Goal: Task Accomplishment & Management: Use online tool/utility

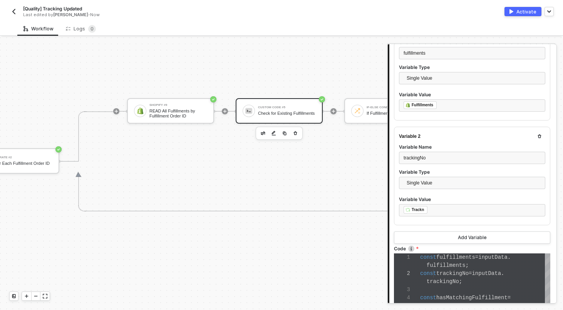
scroll to position [8, 13]
click at [13, 9] on img "button" at bounding box center [14, 11] width 6 height 6
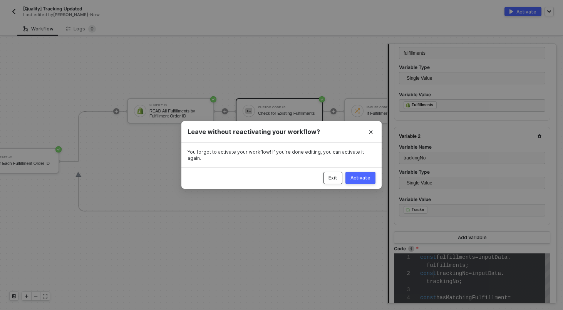
click at [337, 178] on button "Exit" at bounding box center [333, 178] width 19 height 12
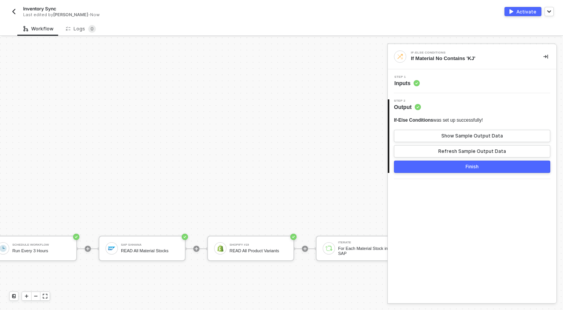
scroll to position [329, 25]
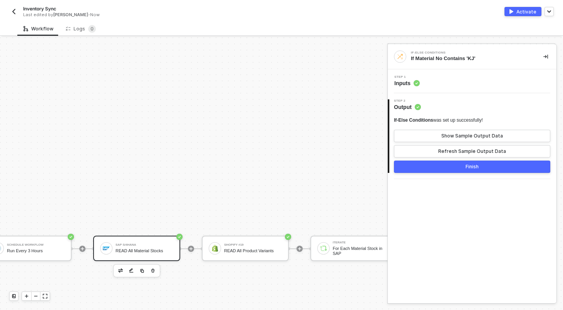
click at [138, 242] on div "SAP S/4HANA READ All Material Stocks" at bounding box center [145, 248] width 58 height 15
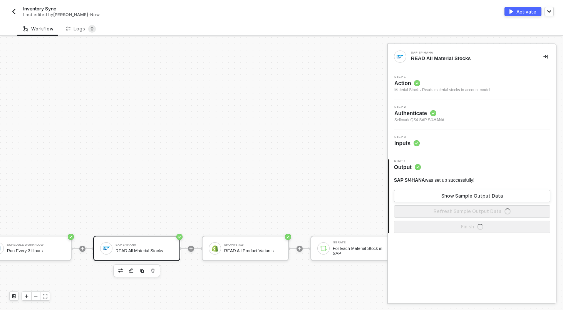
click at [444, 139] on div "Step 3 Inputs" at bounding box center [473, 142] width 167 height 12
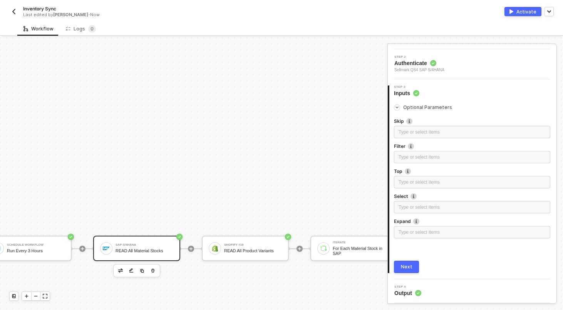
scroll to position [329, 115]
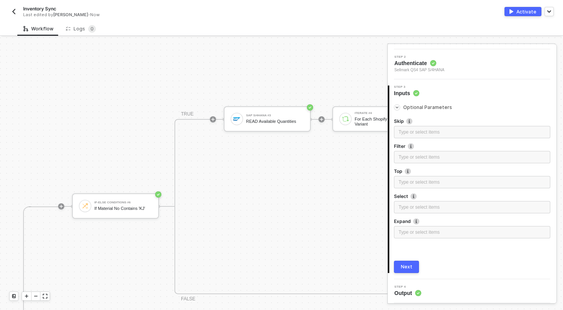
scroll to position [208, 420]
click at [257, 119] on div "READ Available Quantities" at bounding box center [273, 121] width 58 height 5
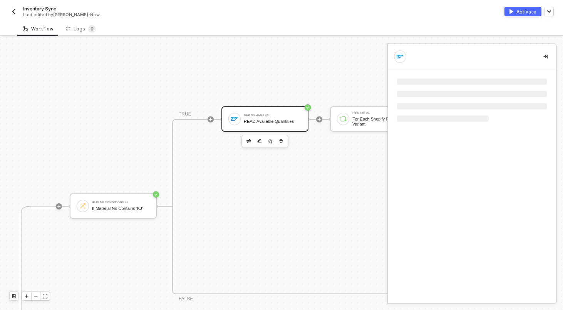
scroll to position [0, 0]
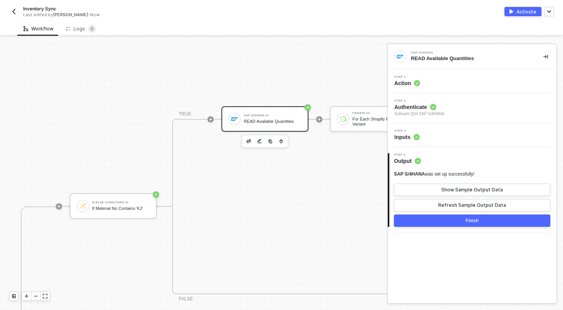
click at [463, 129] on div "Step 3 Inputs" at bounding box center [473, 135] width 167 height 12
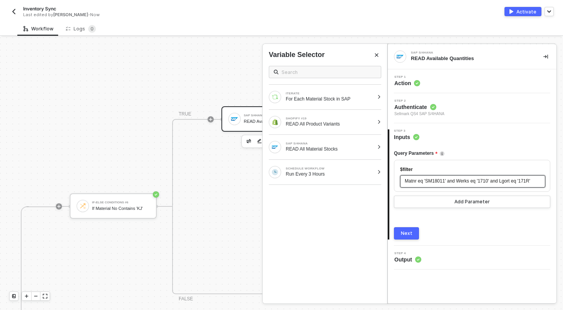
click at [530, 181] on span "Matnr eq 'SM18011' and Werks eq '1710' and Lgort eq '171R'" at bounding box center [468, 180] width 126 height 5
click at [530, 183] on span "Matnr eq 'SM18011' and Werks eq '1710' and Lgort eq '171R'" at bounding box center [468, 180] width 126 height 5
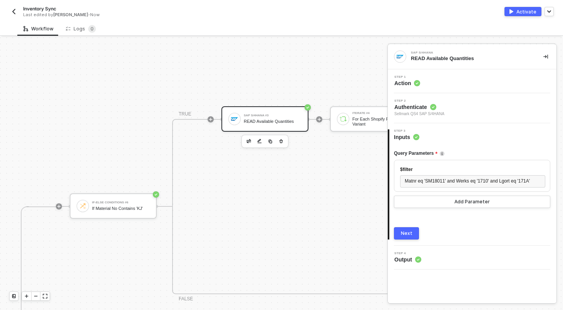
click at [408, 224] on div "Query Parameters $filter Matnr eq 'SM18011' and Werks eq '1710' and Lgort eq '1…" at bounding box center [472, 190] width 156 height 99
click at [408, 235] on div "Next" at bounding box center [407, 233] width 12 height 6
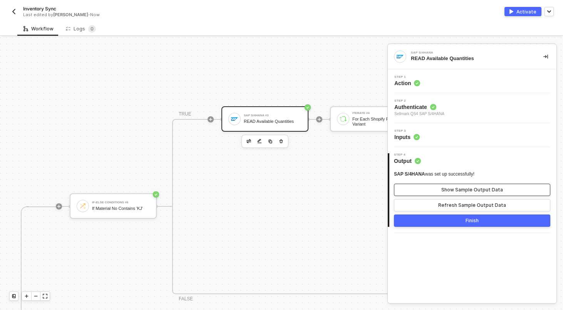
click at [443, 188] on div "Show Sample Output Data" at bounding box center [472, 190] width 62 height 6
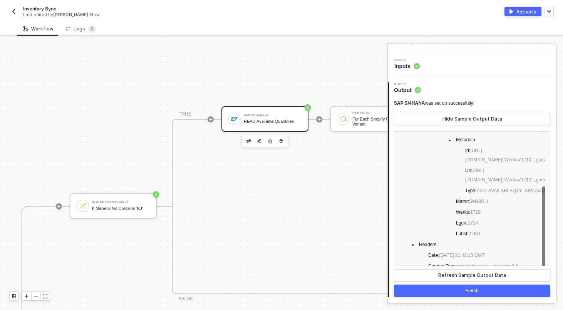
scroll to position [19, 0]
click at [466, 291] on div "Finish" at bounding box center [472, 291] width 13 height 6
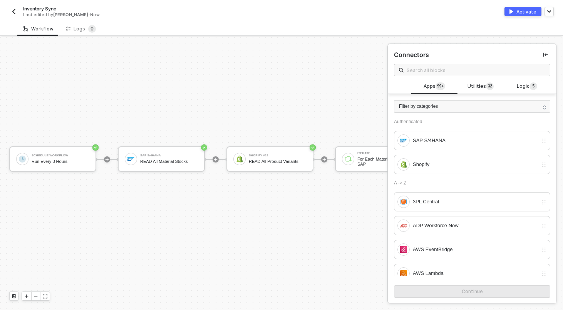
scroll to position [475, 0]
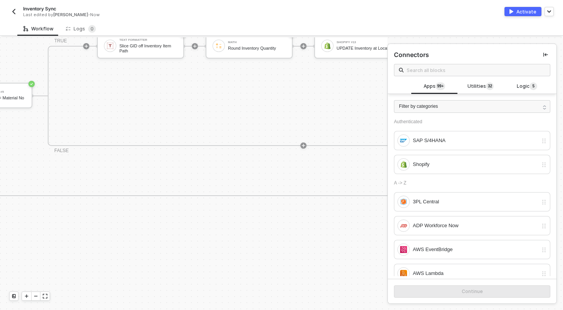
scroll to position [182, 1162]
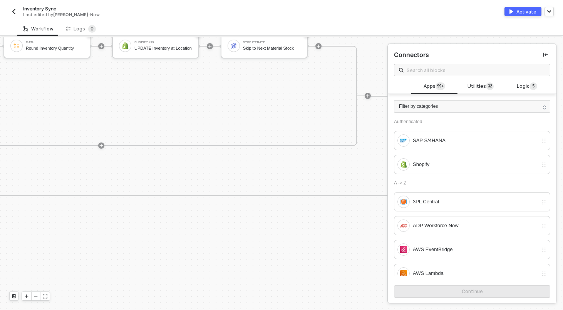
click at [14, 11] on img "button" at bounding box center [14, 11] width 6 height 6
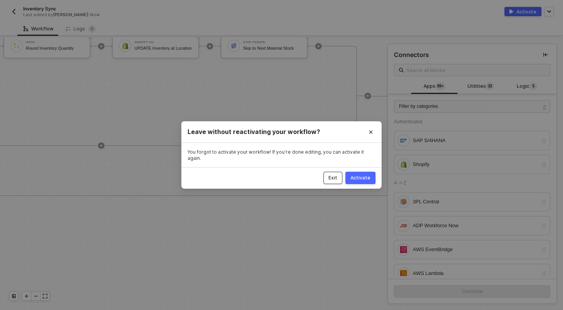
click at [337, 176] on div "Exit" at bounding box center [333, 178] width 9 height 6
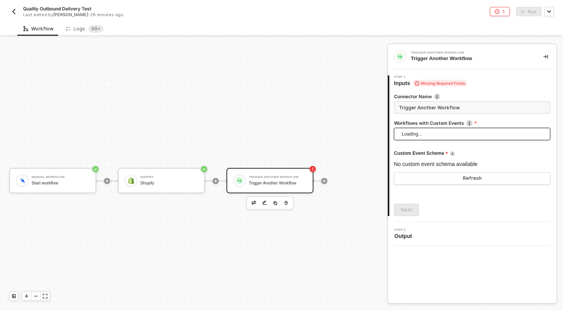
scroll to position [14, 0]
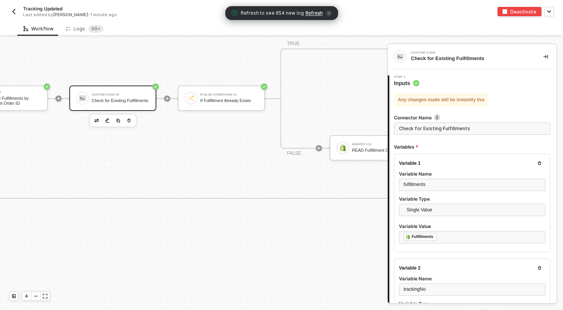
scroll to position [49, 0]
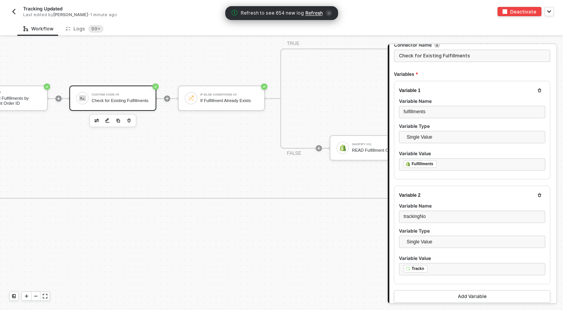
click at [354, 30] on div "Workflow Logs 99+" at bounding box center [290, 29] width 546 height 14
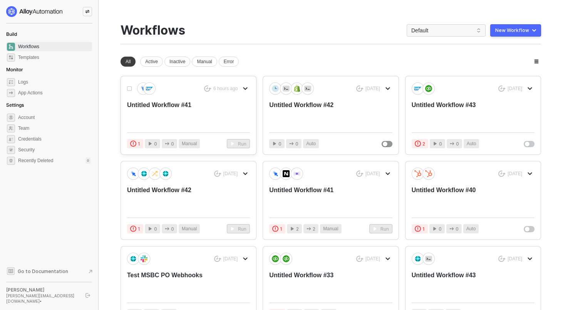
click at [157, 106] on div "Untitled Workflow #41" at bounding box center [176, 113] width 98 height 25
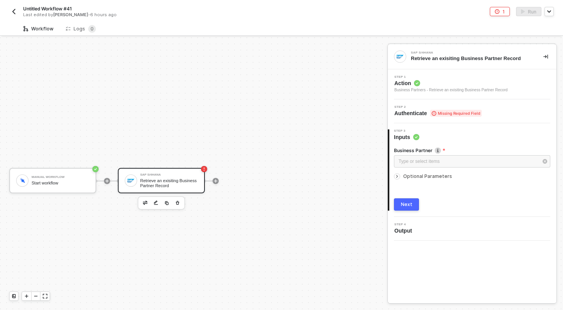
scroll to position [14, 0]
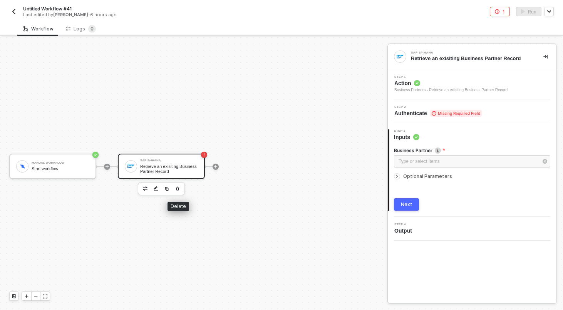
click at [178, 191] on icon "button" at bounding box center [177, 189] width 5 height 6
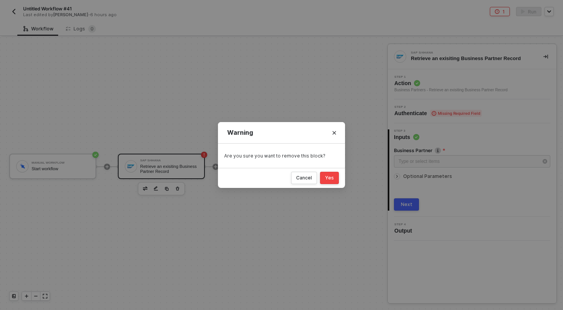
click at [336, 178] on button "Yes" at bounding box center [329, 178] width 19 height 12
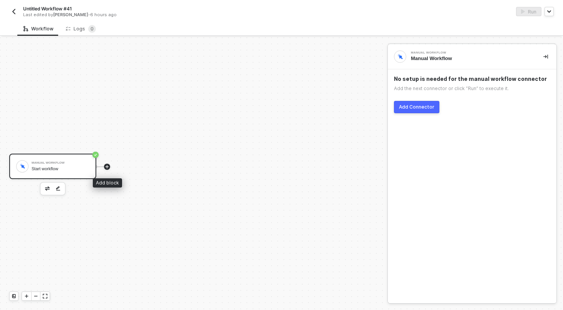
click at [107, 166] on icon "icon-play" at bounding box center [107, 166] width 5 height 5
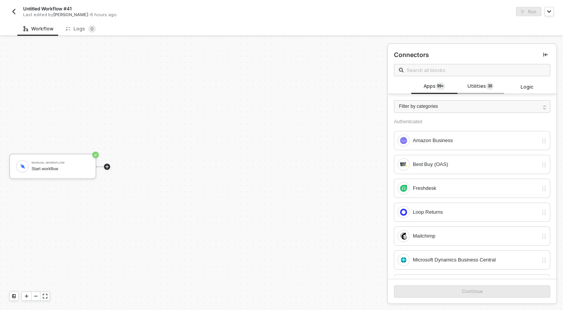
click at [478, 84] on span "Utilities 3 0" at bounding box center [481, 86] width 26 height 8
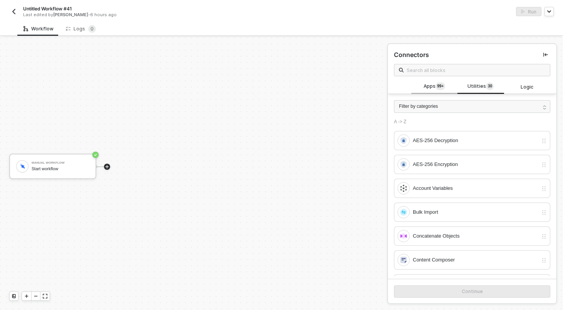
click at [424, 82] on span "Apps 99+" at bounding box center [435, 86] width 22 height 8
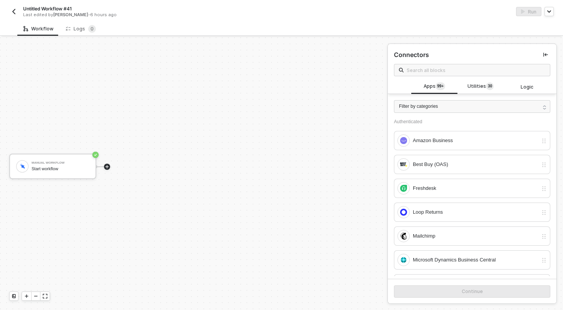
click at [424, 75] on span at bounding box center [472, 70] width 156 height 12
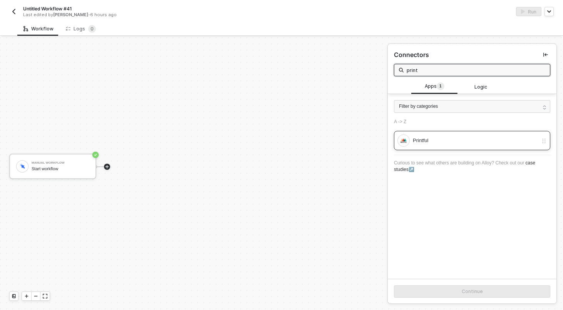
type input "print"
click at [426, 138] on div "Printful" at bounding box center [475, 140] width 125 height 8
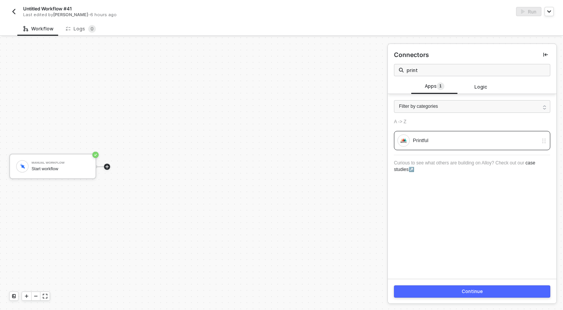
click at [461, 287] on button "Continue" at bounding box center [472, 291] width 156 height 12
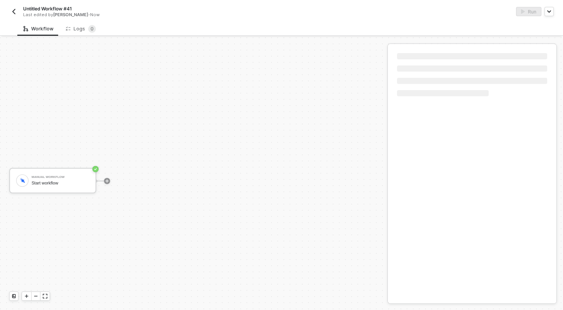
scroll to position [14, 0]
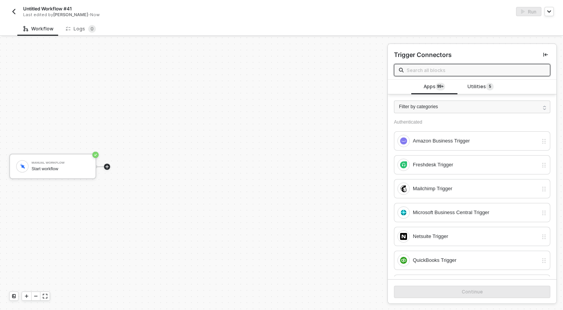
click at [108, 166] on icon "icon-play" at bounding box center [107, 166] width 5 height 5
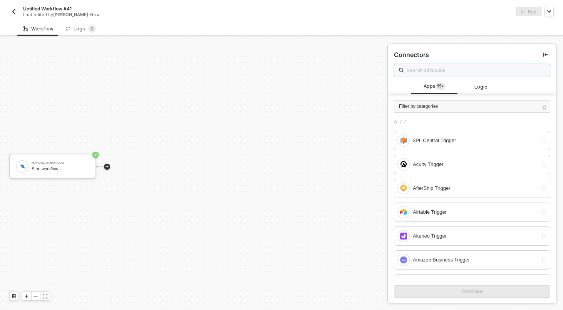
click at [427, 67] on input "text" at bounding box center [476, 70] width 139 height 8
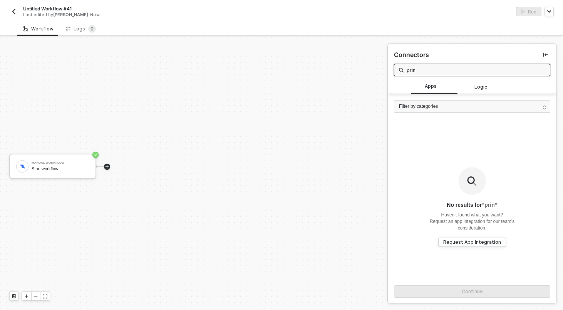
type input "print"
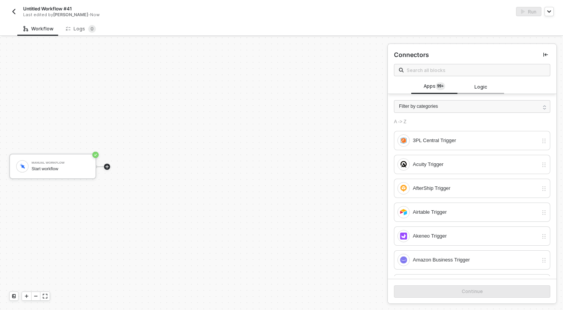
click at [476, 88] on span "Logic" at bounding box center [481, 86] width 13 height 7
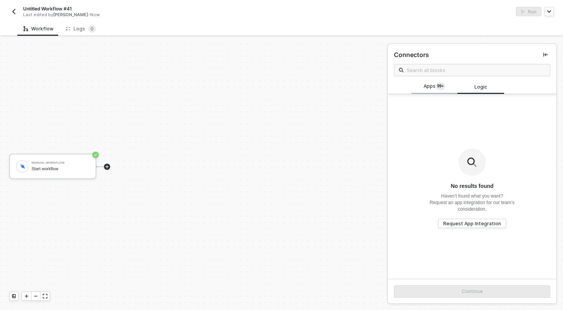
click at [445, 88] on sup "99+" at bounding box center [441, 86] width 10 height 8
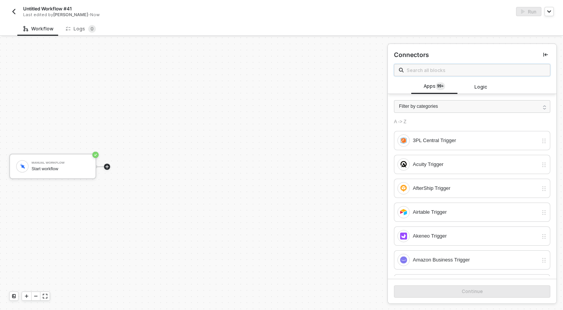
click at [440, 66] on input "text" at bounding box center [476, 70] width 139 height 8
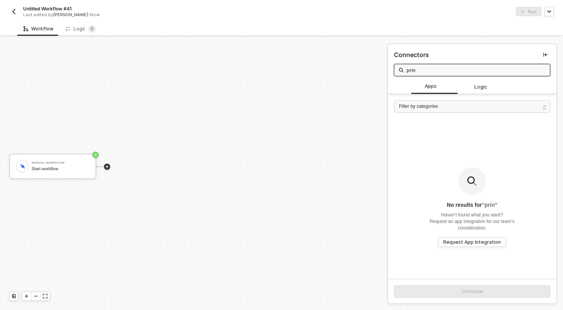
type input "print"
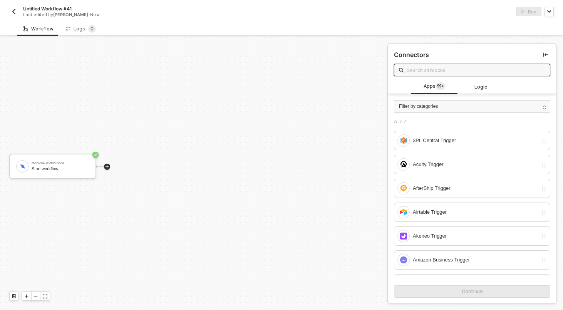
click at [332, 30] on div "Workflow Logs 0" at bounding box center [290, 29] width 546 height 14
click at [12, 8] on img "button" at bounding box center [14, 11] width 6 height 6
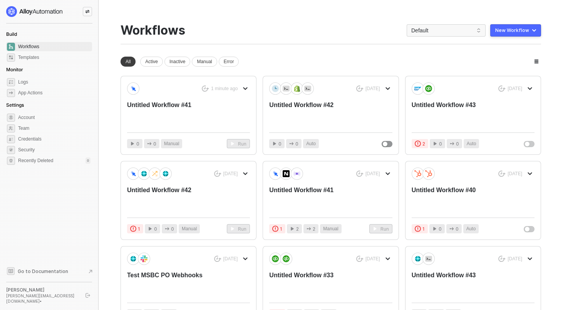
click at [512, 33] on div "New Workflow" at bounding box center [512, 30] width 34 height 6
click at [162, 102] on div "Untitled Workflow #41" at bounding box center [176, 113] width 98 height 25
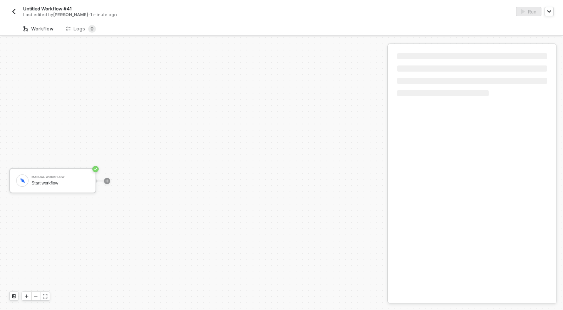
scroll to position [14, 0]
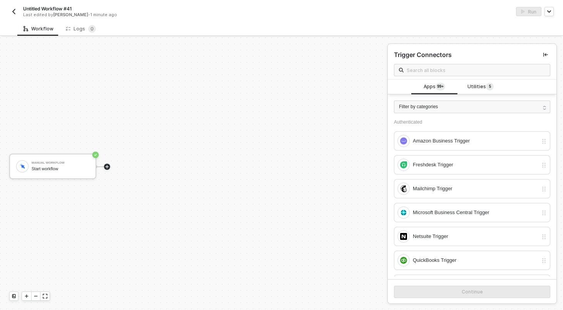
click at [107, 166] on icon "icon-play" at bounding box center [107, 166] width 5 height 5
click at [430, 75] on span at bounding box center [472, 70] width 156 height 12
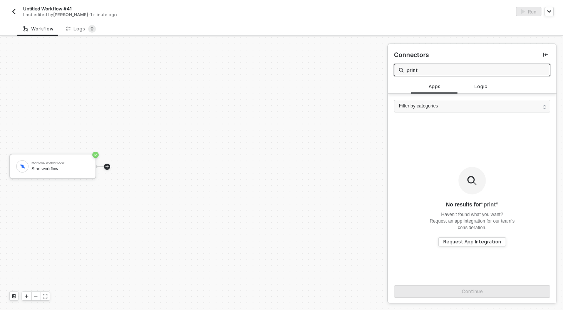
type input "print"
click at [16, 13] on img "button" at bounding box center [14, 11] width 6 height 6
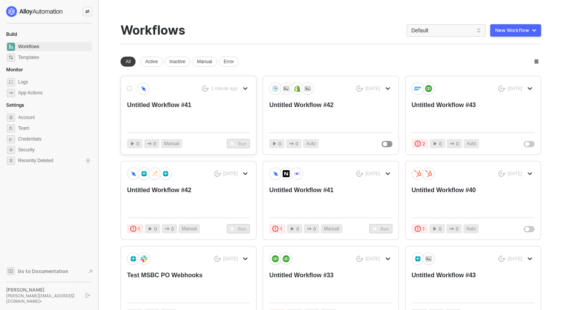
click at [160, 110] on div "Untitled Workflow #41" at bounding box center [176, 113] width 98 height 25
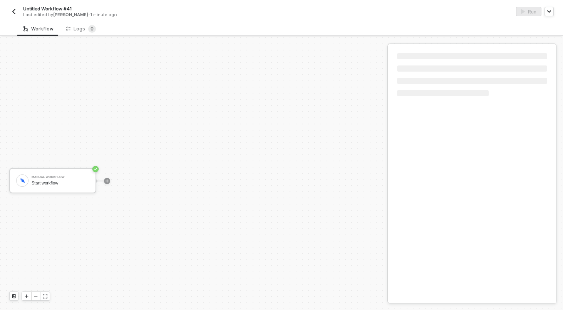
scroll to position [14, 0]
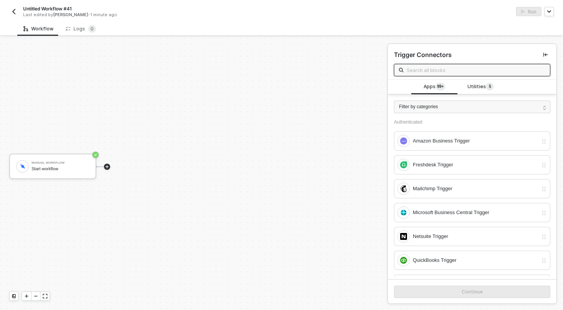
click at [107, 167] on icon "icon-play" at bounding box center [107, 166] width 5 height 5
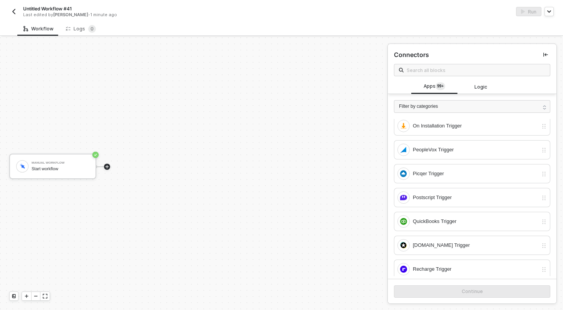
scroll to position [1615, 0]
click at [444, 70] on input "text" at bounding box center [476, 70] width 139 height 8
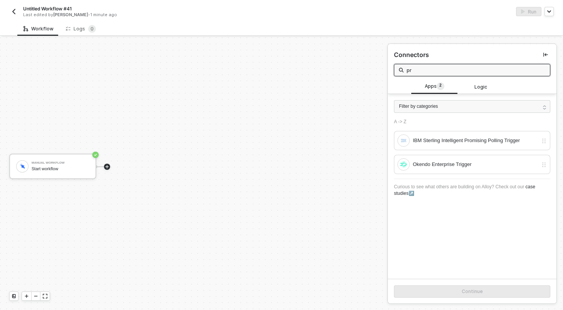
scroll to position [0, 0]
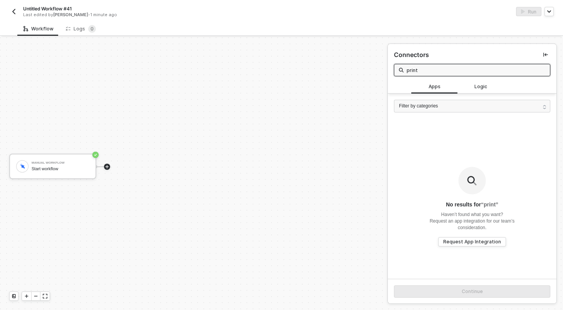
type input "print"
click at [306, 209] on div "Manual Workflow Start workflow" at bounding box center [192, 166] width 384 height 287
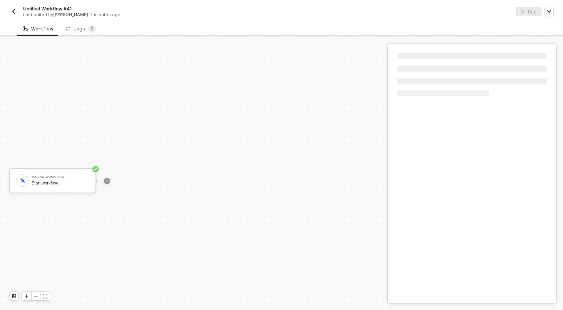
scroll to position [14, 0]
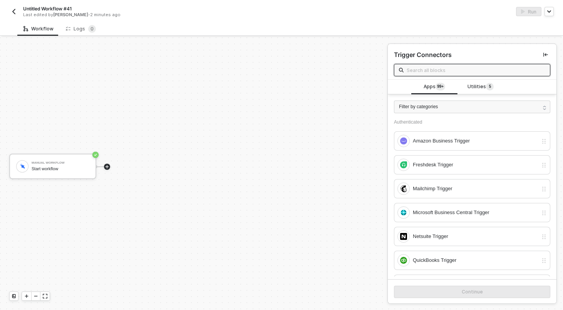
click at [107, 165] on icon "icon-play" at bounding box center [107, 166] width 3 height 3
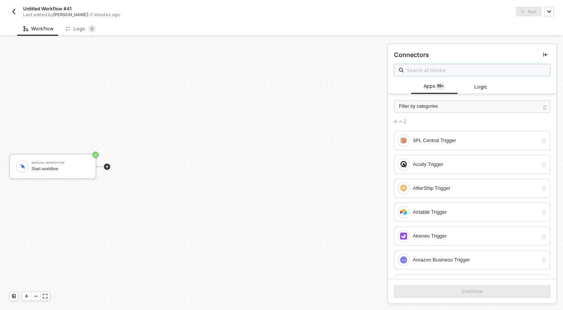
click at [414, 72] on input "text" at bounding box center [476, 70] width 139 height 8
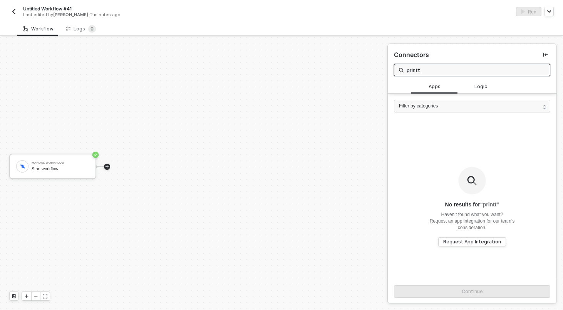
type input "printt"
click at [174, 27] on div "Workflow Logs 0" at bounding box center [290, 29] width 546 height 14
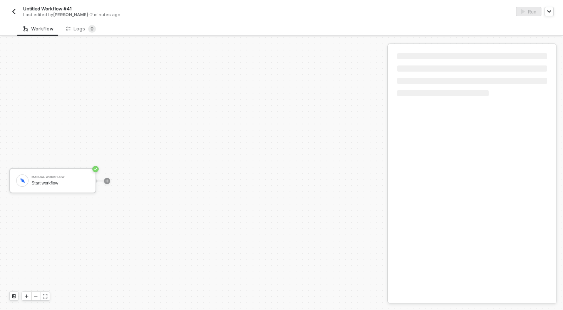
scroll to position [14, 0]
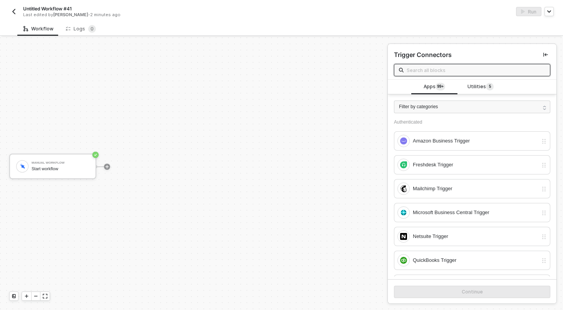
click at [427, 71] on input "text" at bounding box center [476, 70] width 139 height 8
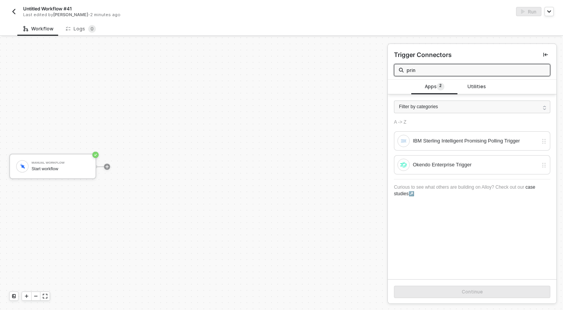
type input "print"
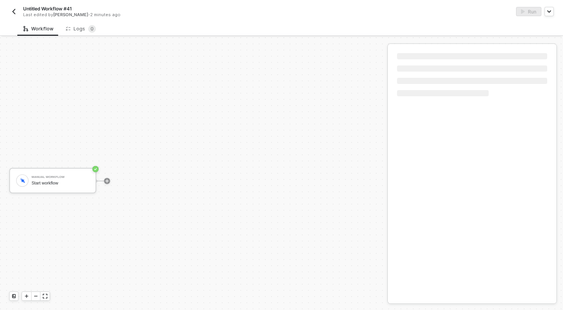
scroll to position [14, 0]
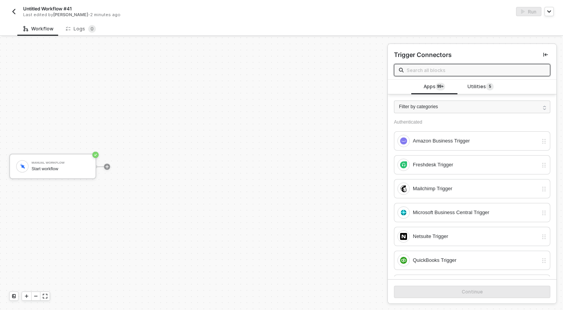
click at [15, 7] on button "button" at bounding box center [13, 11] width 9 height 9
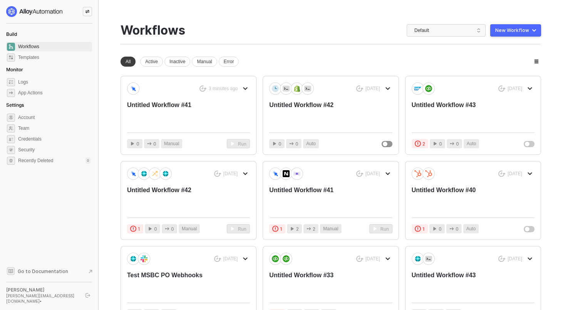
click at [90, 15] on div at bounding box center [87, 11] width 9 height 9
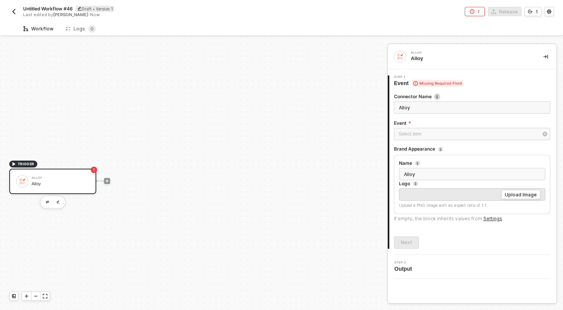
scroll to position [14, 0]
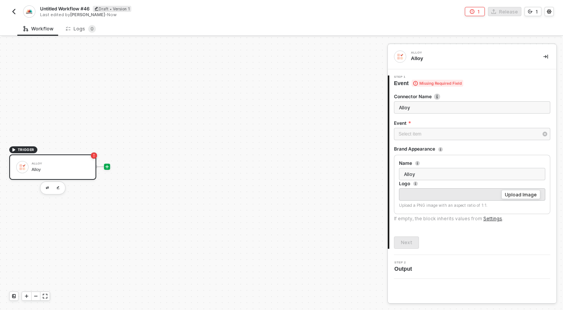
click at [108, 164] on div at bounding box center [107, 167] width 6 height 6
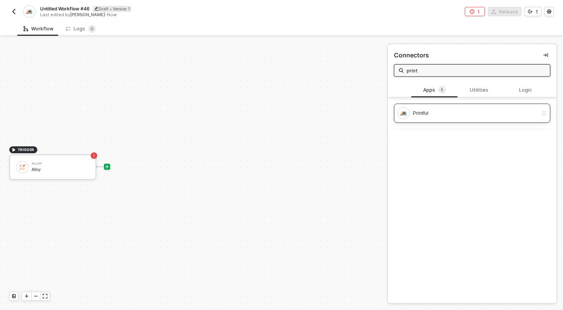
type input "print"
click at [445, 114] on div "Printful" at bounding box center [475, 113] width 125 height 8
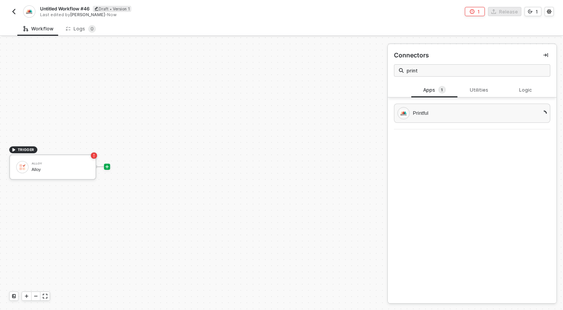
click at [300, 171] on div "TRIGGER Alloy Alloy" at bounding box center [192, 166] width 384 height 287
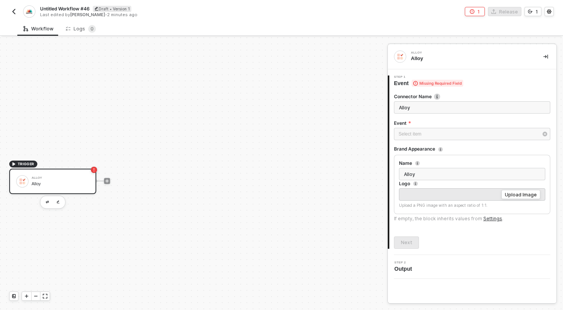
scroll to position [14, 0]
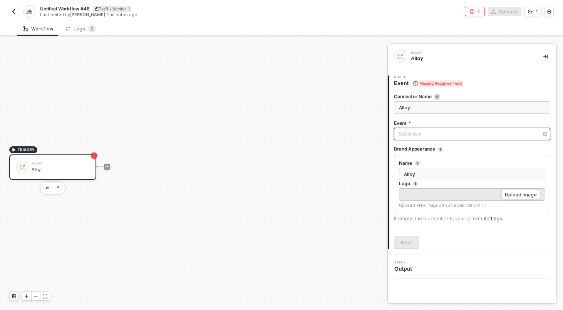
click at [451, 137] on div "Select item ﻿" at bounding box center [468, 134] width 139 height 7
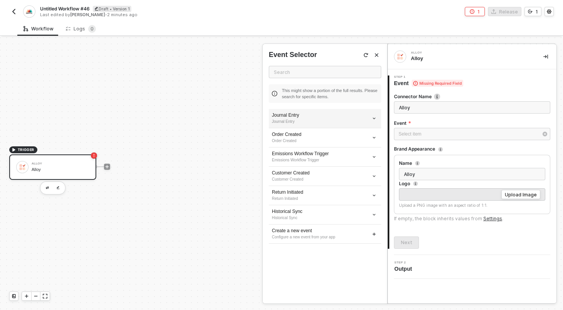
click at [333, 127] on div "Journal Entry Journal Entry" at bounding box center [325, 118] width 112 height 19
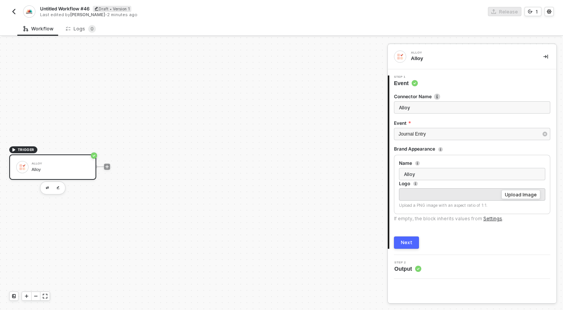
click at [400, 242] on button "Next" at bounding box center [406, 243] width 25 height 12
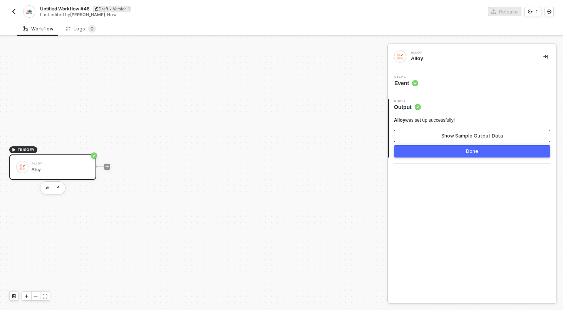
click at [407, 132] on button "Show Sample Output Data" at bounding box center [472, 136] width 156 height 12
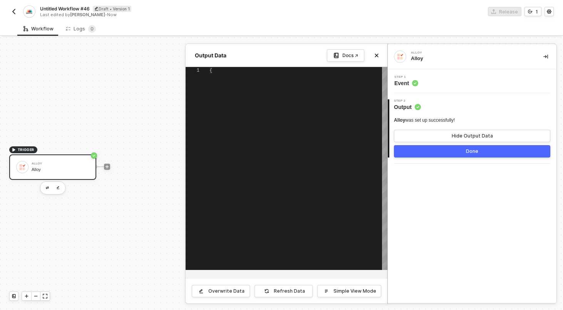
type textarea "{ "id": "TRX123", "isReversal": false, "amount": 1, "currency": 818, "transacti…"
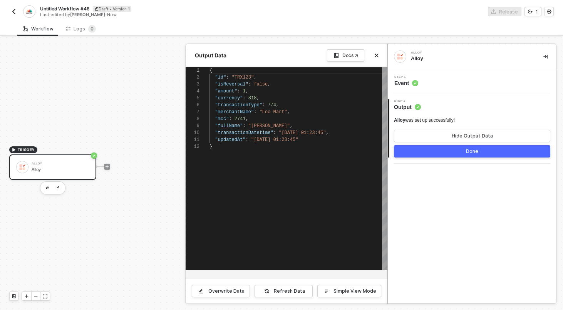
click at [408, 156] on button "Done" at bounding box center [472, 151] width 156 height 12
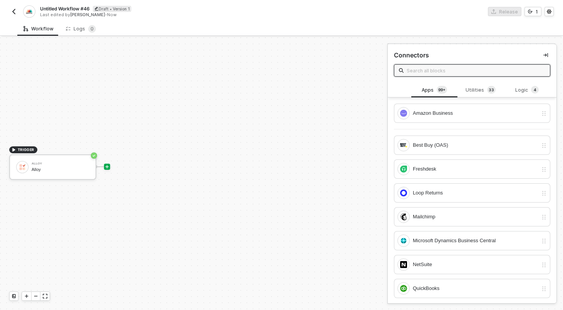
click at [106, 167] on icon "icon-play" at bounding box center [107, 166] width 5 height 5
click at [424, 76] on span at bounding box center [472, 70] width 156 height 12
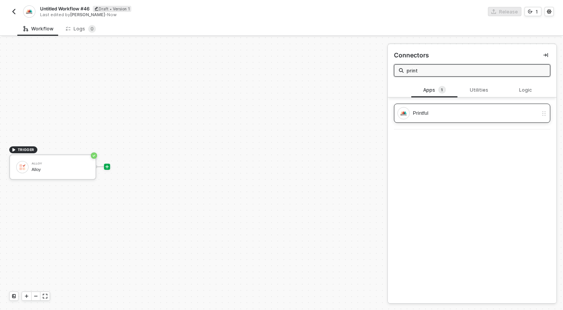
type input "print"
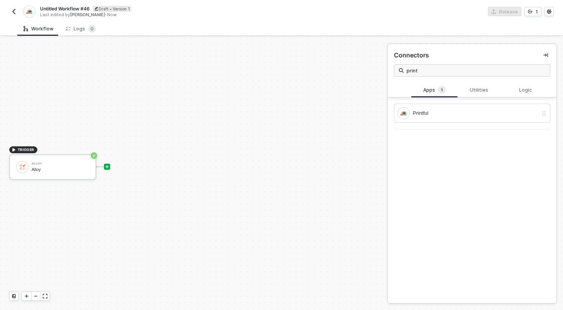
click at [417, 188] on div "Apps 1 Utilities Logic Printful" at bounding box center [472, 193] width 169 height 221
click at [429, 114] on div "Printful" at bounding box center [475, 113] width 125 height 8
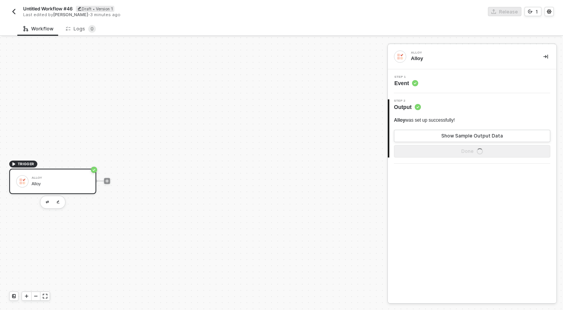
scroll to position [14, 0]
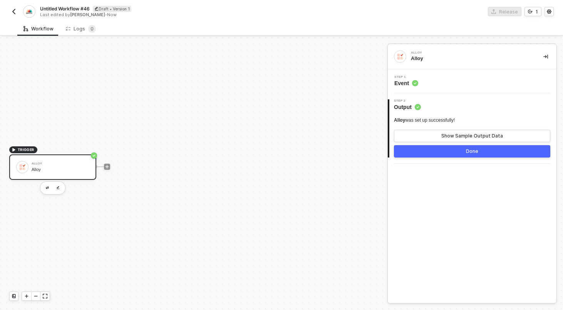
click at [431, 84] on div "Step 1 Event" at bounding box center [473, 81] width 167 height 12
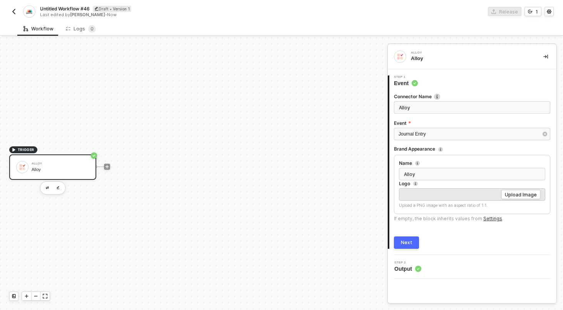
click at [400, 242] on button "Next" at bounding box center [406, 243] width 25 height 12
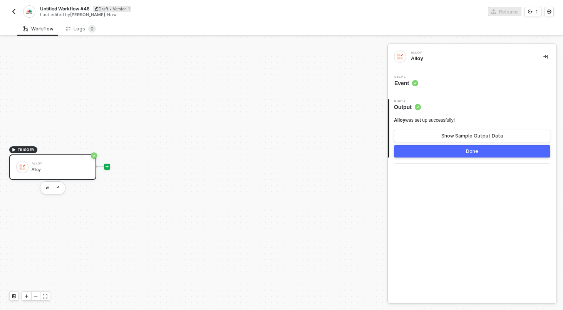
click at [109, 166] on icon "icon-play" at bounding box center [107, 166] width 5 height 5
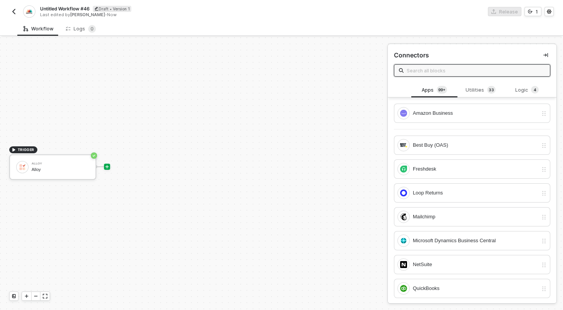
click at [441, 71] on input "text" at bounding box center [476, 70] width 139 height 8
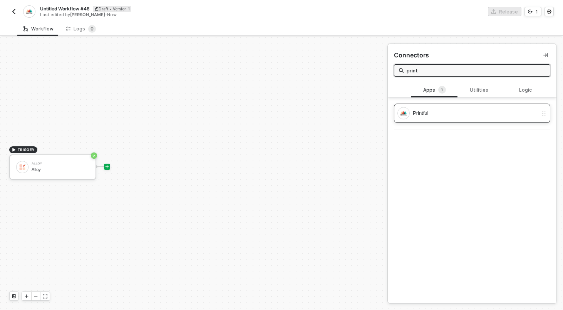
type input "print"
click at [431, 110] on div "Printful" at bounding box center [475, 113] width 125 height 8
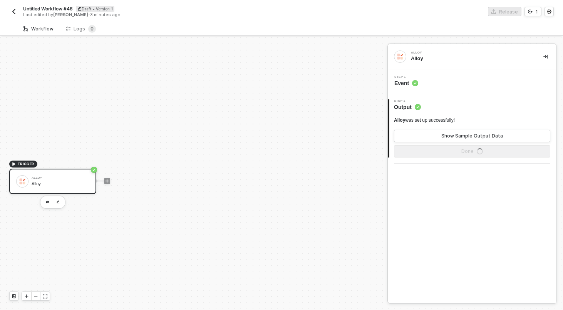
scroll to position [14, 0]
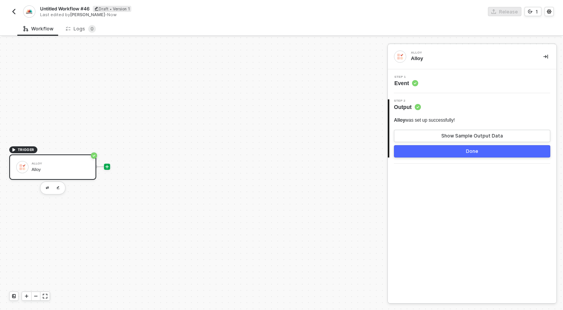
click at [107, 167] on icon "icon-play" at bounding box center [107, 166] width 5 height 5
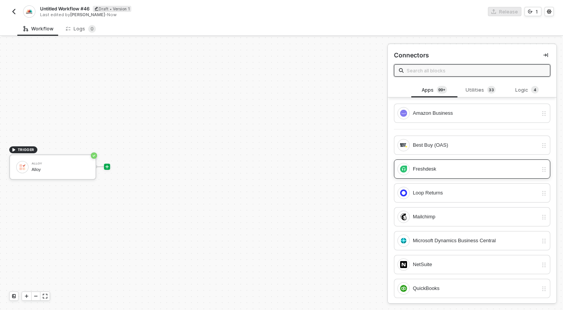
click at [431, 174] on div "Freshdesk" at bounding box center [468, 169] width 141 height 12
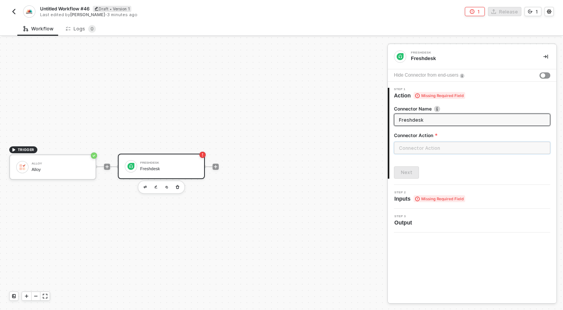
click at [427, 146] on input "text" at bounding box center [472, 148] width 156 height 12
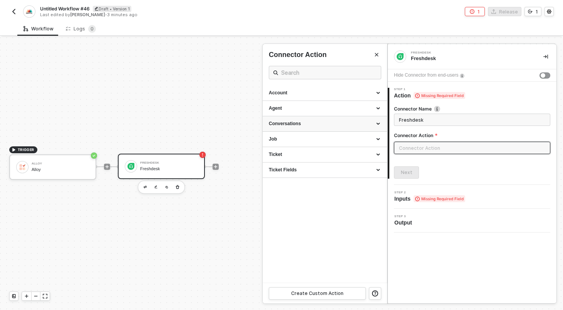
click at [341, 119] on div "Conversations" at bounding box center [325, 123] width 124 height 15
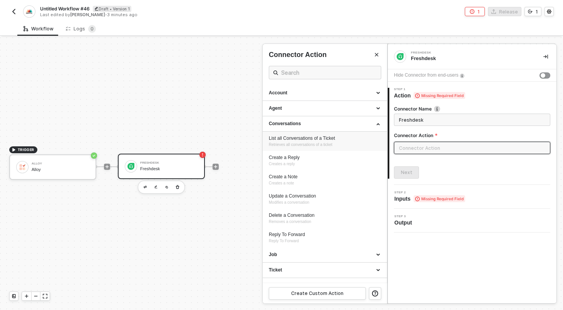
click at [288, 138] on div "List all Conversations of a Ticket" at bounding box center [325, 138] width 112 height 7
type input "Retrieves all conversations of a ticket"
type input "Conversations - List all Conversations of a Ticket"
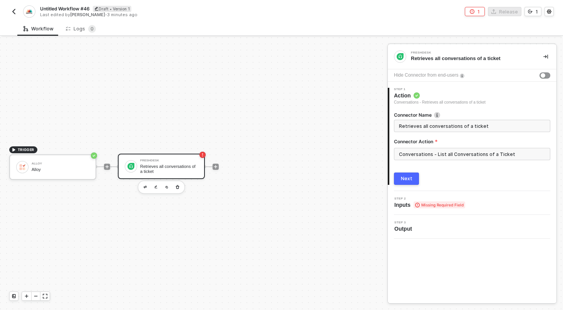
click at [408, 181] on div "Next" at bounding box center [407, 179] width 12 height 6
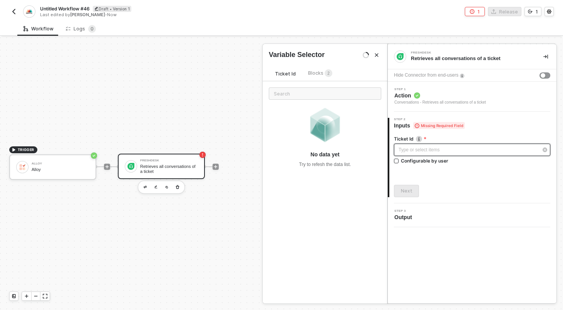
click at [416, 150] on div "Type or select items ﻿" at bounding box center [468, 149] width 139 height 7
click at [317, 73] on span "Blocks 2" at bounding box center [320, 73] width 24 height 6
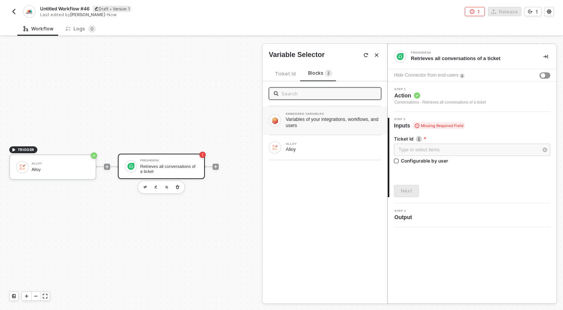
click at [290, 122] on div "Variables of your integrations, workflows, and users" at bounding box center [334, 122] width 96 height 12
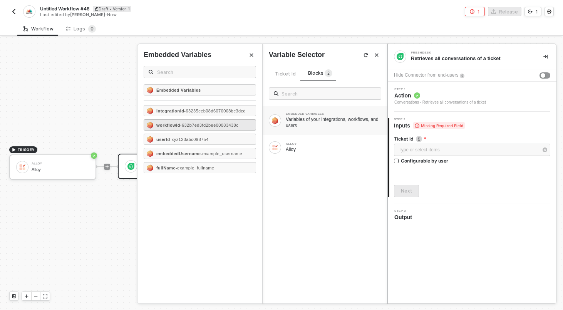
click at [227, 126] on span "- 632b7ed3fd2bee00083438c" at bounding box center [209, 125] width 58 height 5
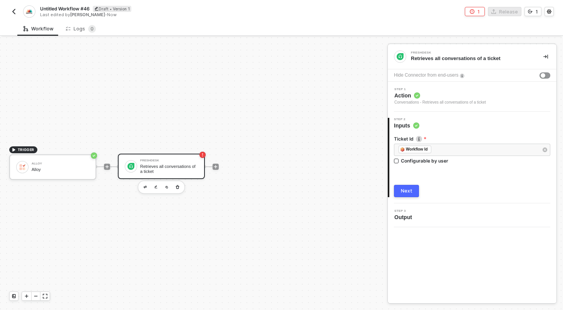
click at [409, 192] on div "Next" at bounding box center [407, 191] width 12 height 6
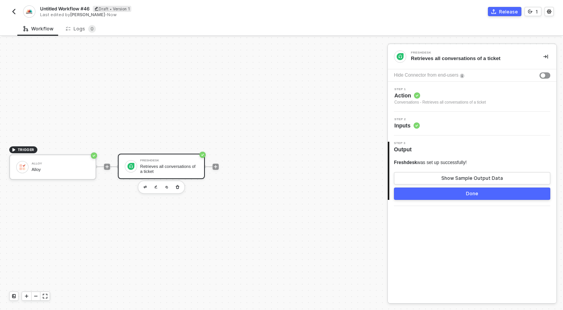
click at [443, 199] on button "Done" at bounding box center [472, 194] width 156 height 12
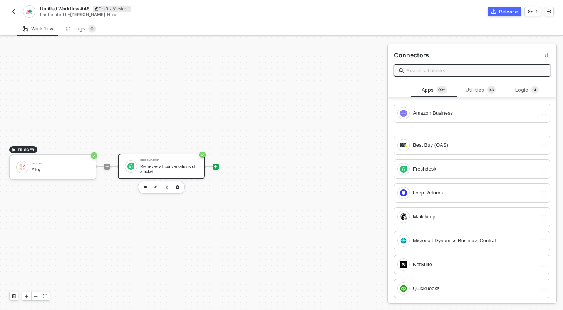
click at [188, 163] on div "Freshdesk Retrieves all conversations of a ticket" at bounding box center [169, 166] width 58 height 15
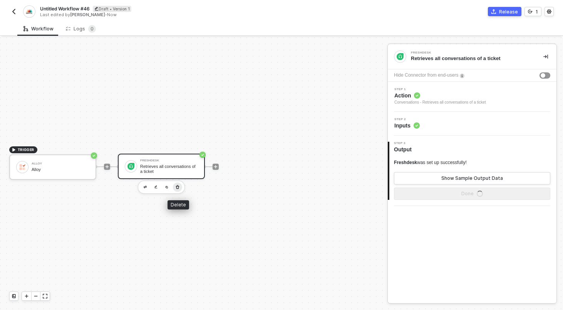
click at [176, 187] on icon "button" at bounding box center [177, 187] width 5 height 6
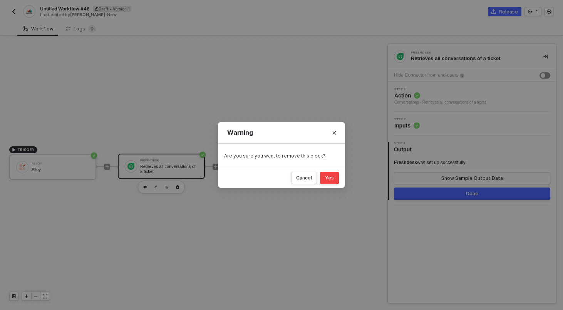
click at [331, 178] on div "Yes" at bounding box center [329, 178] width 9 height 6
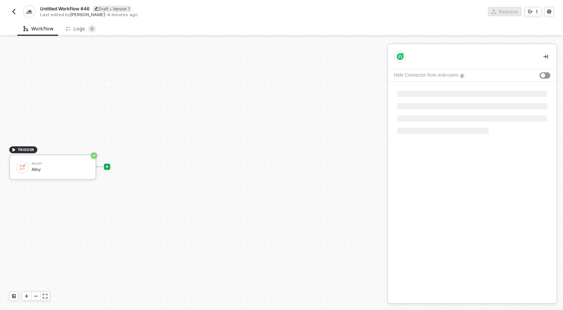
click at [108, 165] on icon "icon-play" at bounding box center [107, 166] width 5 height 5
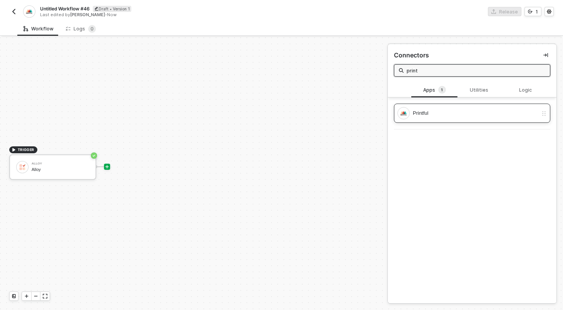
type input "print"
click at [439, 113] on div "Printful" at bounding box center [475, 113] width 125 height 8
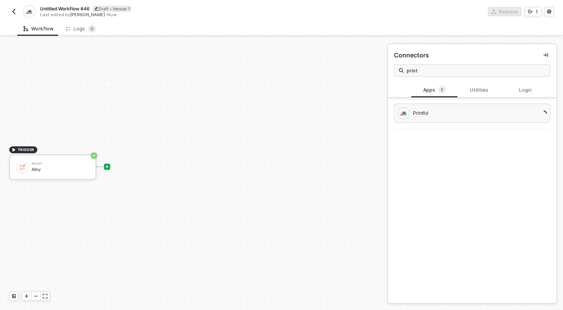
click at [16, 15] on button "button" at bounding box center [13, 11] width 9 height 9
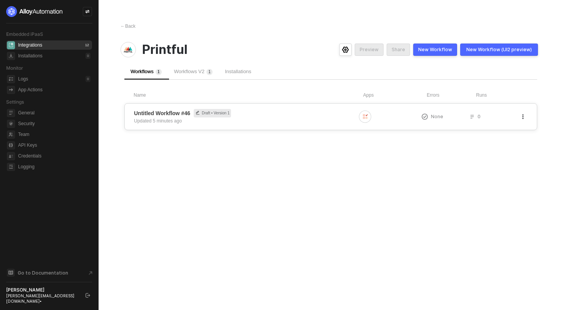
click at [522, 121] on button "button" at bounding box center [522, 116] width 9 height 9
click at [485, 167] on li "Delete" at bounding box center [496, 162] width 60 height 15
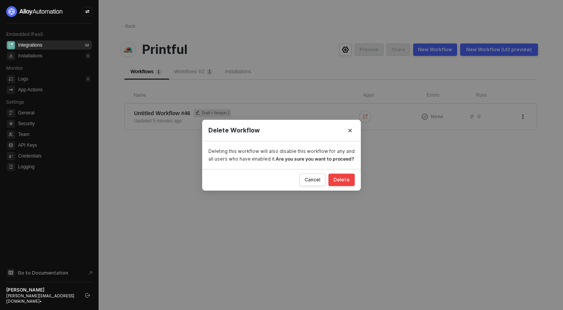
click at [199, 56] on div "Delete Workflow Deleting this workflow will also disable this workflow for any …" at bounding box center [281, 155] width 563 height 310
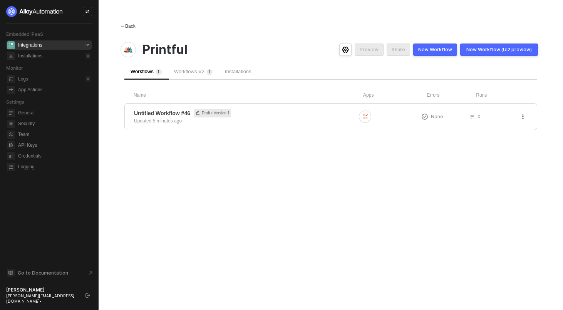
click at [131, 26] on div "← Back" at bounding box center [128, 26] width 15 height 7
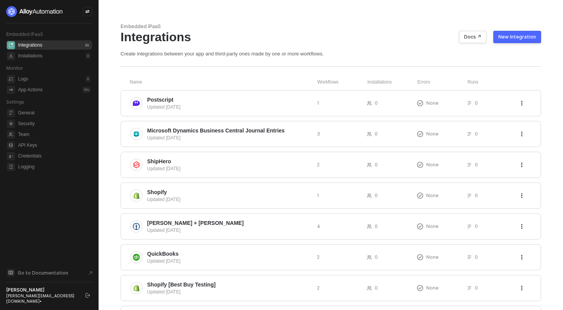
click at [518, 41] on button "New Integration" at bounding box center [517, 37] width 48 height 12
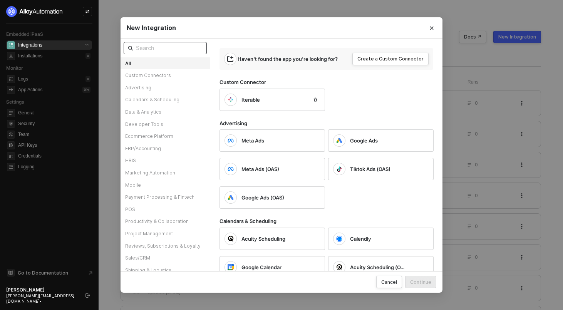
click at [180, 48] on input "text" at bounding box center [169, 48] width 66 height 8
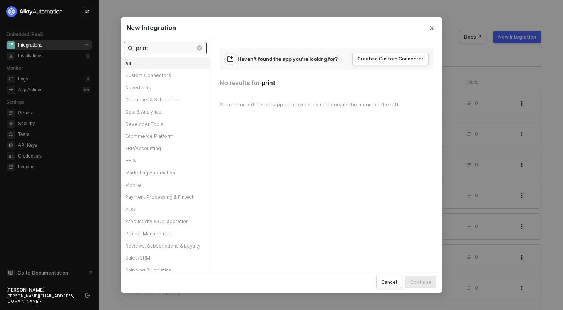
type input "print"
click at [433, 30] on icon "Close" at bounding box center [431, 28] width 5 height 5
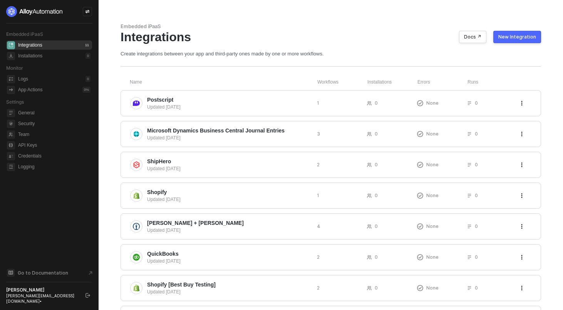
click at [517, 35] on div "New Integration" at bounding box center [517, 37] width 38 height 6
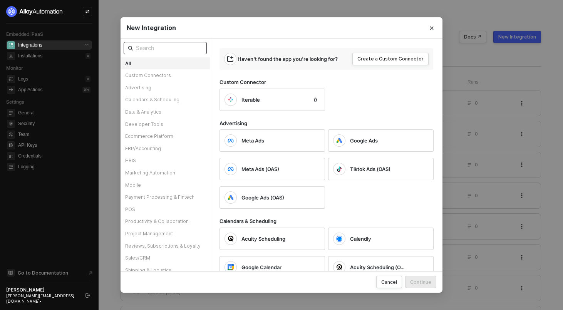
click at [168, 49] on input "text" at bounding box center [169, 48] width 66 height 8
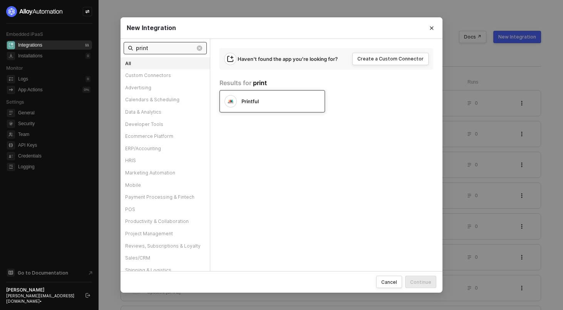
type input "print"
click at [278, 102] on div "Printful" at bounding box center [275, 101] width 66 height 7
click at [424, 282] on div "Continue" at bounding box center [420, 282] width 21 height 7
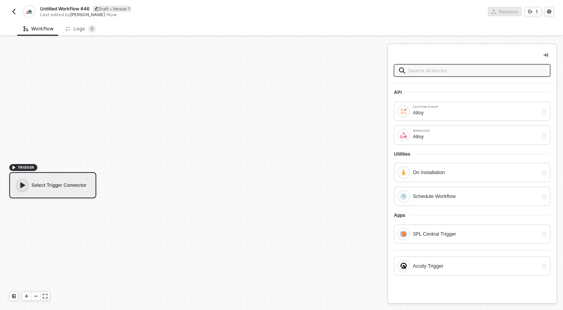
scroll to position [14, 0]
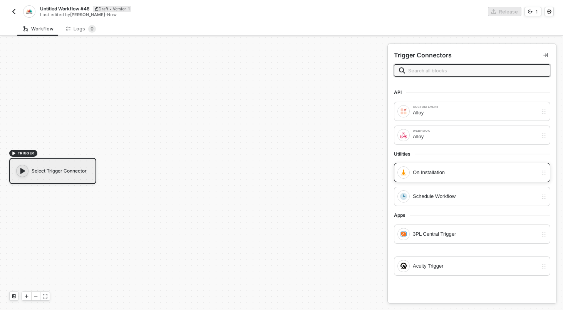
click at [426, 171] on div "On Installation" at bounding box center [475, 172] width 125 height 8
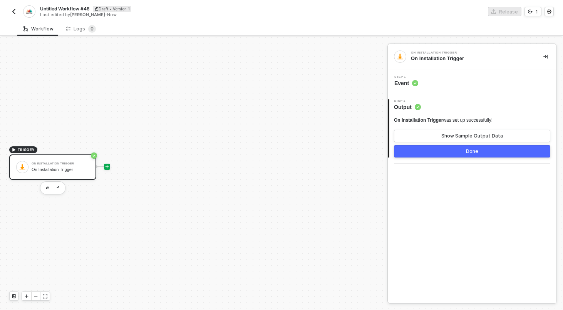
click at [106, 167] on icon "icon-play" at bounding box center [107, 166] width 3 height 3
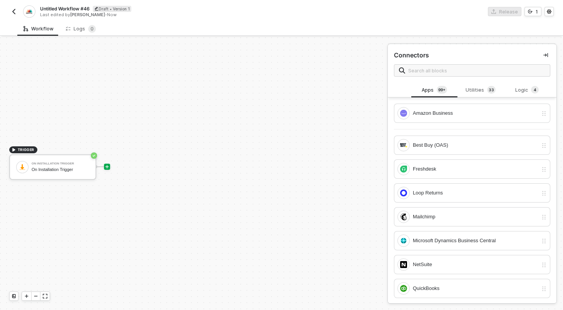
click at [440, 81] on div "Connectors" at bounding box center [472, 63] width 169 height 39
click at [440, 77] on div "Connectors" at bounding box center [472, 63] width 169 height 39
click at [438, 72] on input "text" at bounding box center [476, 70] width 137 height 8
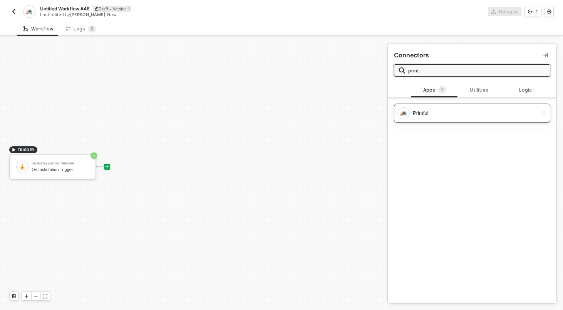
type input "print"
click at [438, 114] on div "Printful" at bounding box center [475, 113] width 125 height 8
